Goal: Find specific page/section: Find specific page/section

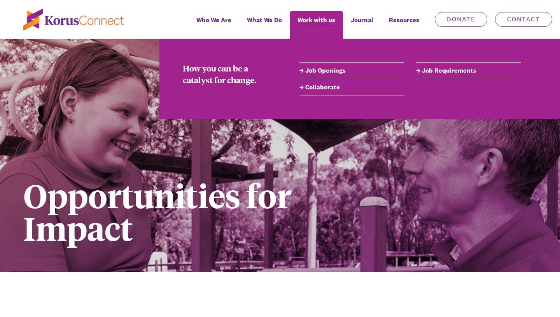
click at [325, 73] on link "Job Openings" at bounding box center [351, 70] width 105 height 9
click at [319, 72] on link "Job Openings" at bounding box center [351, 70] width 105 height 9
click at [324, 72] on link "Job Openings" at bounding box center [351, 70] width 105 height 9
click at [322, 72] on link "Job Openings" at bounding box center [351, 70] width 105 height 9
click at [304, 69] on link "Job Openings" at bounding box center [351, 70] width 105 height 9
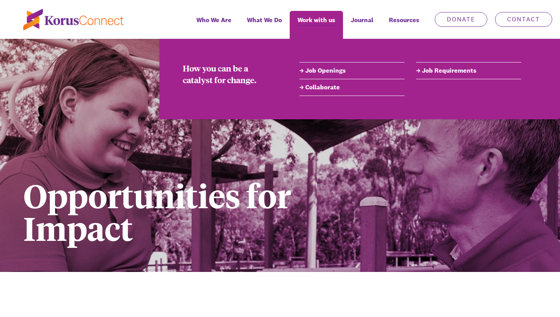
click at [305, 68] on link "Job Openings" at bounding box center [351, 70] width 105 height 9
click at [354, 72] on link "Job Openings" at bounding box center [351, 70] width 105 height 9
click at [336, 71] on link "Job Openings" at bounding box center [351, 70] width 105 height 9
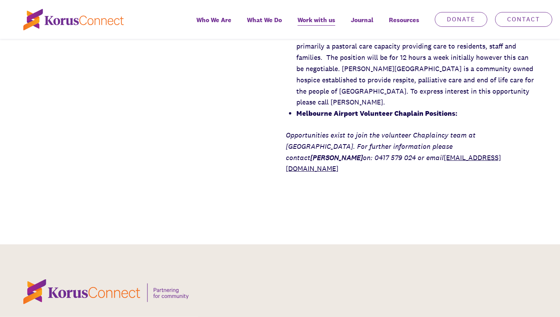
scroll to position [1235, 0]
